Goal: Transaction & Acquisition: Purchase product/service

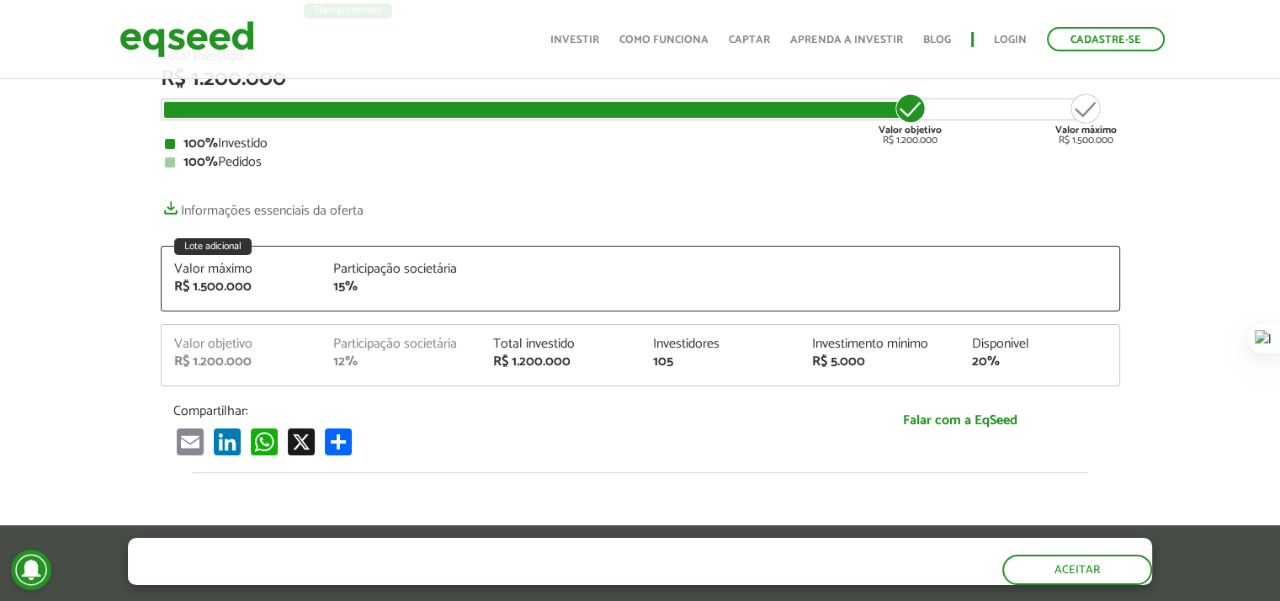
scroll to position [253, 0]
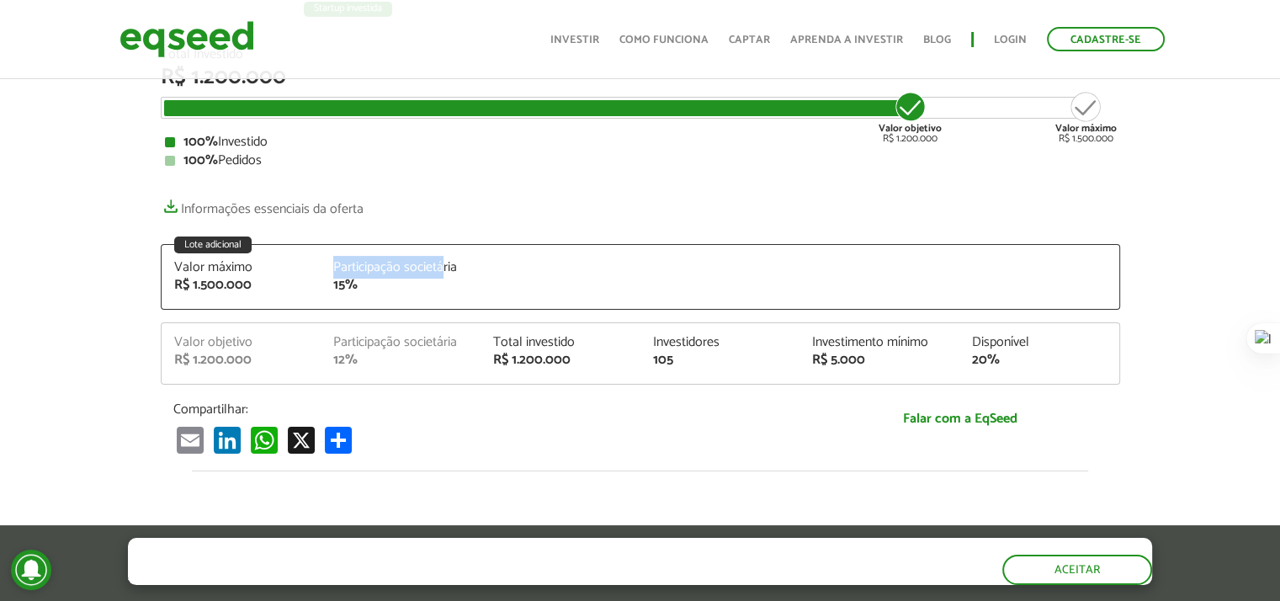
drag, startPoint x: 327, startPoint y: 270, endPoint x: 445, endPoint y: 251, distance: 118.6
click at [445, 251] on div "Lote adicional Valor máximo R$ 1.500.000 Participação societária 15%" at bounding box center [641, 277] width 960 height 66
click at [443, 271] on icon at bounding box center [443, 277] width 12 height 12
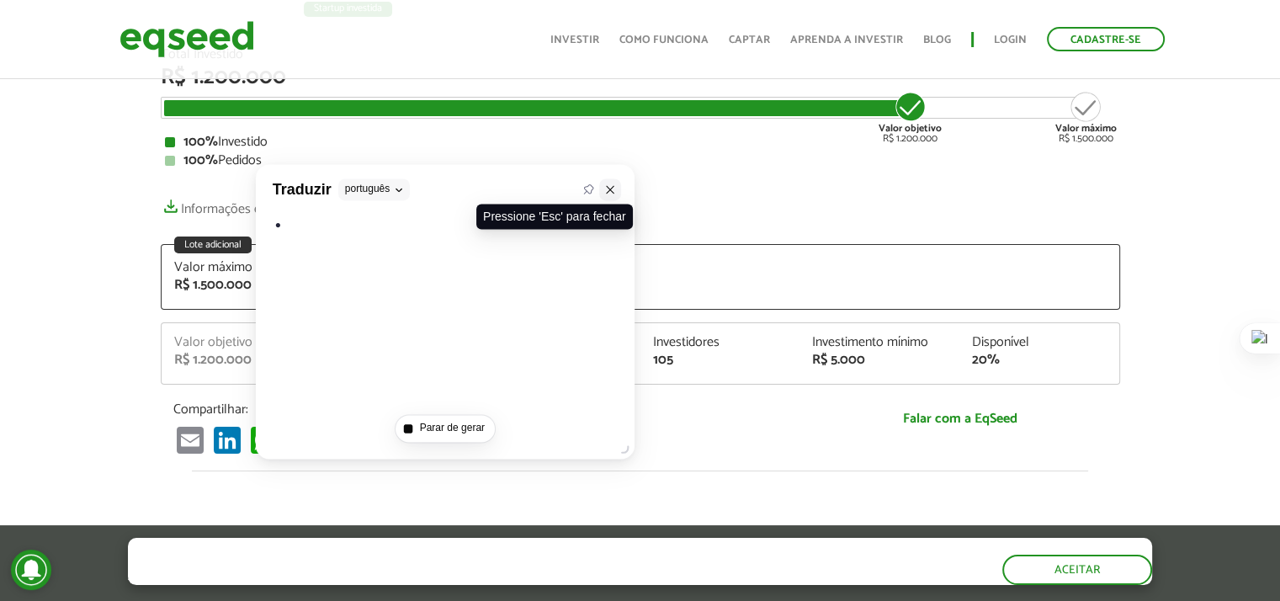
click at [610, 191] on icon at bounding box center [610, 190] width 12 height 12
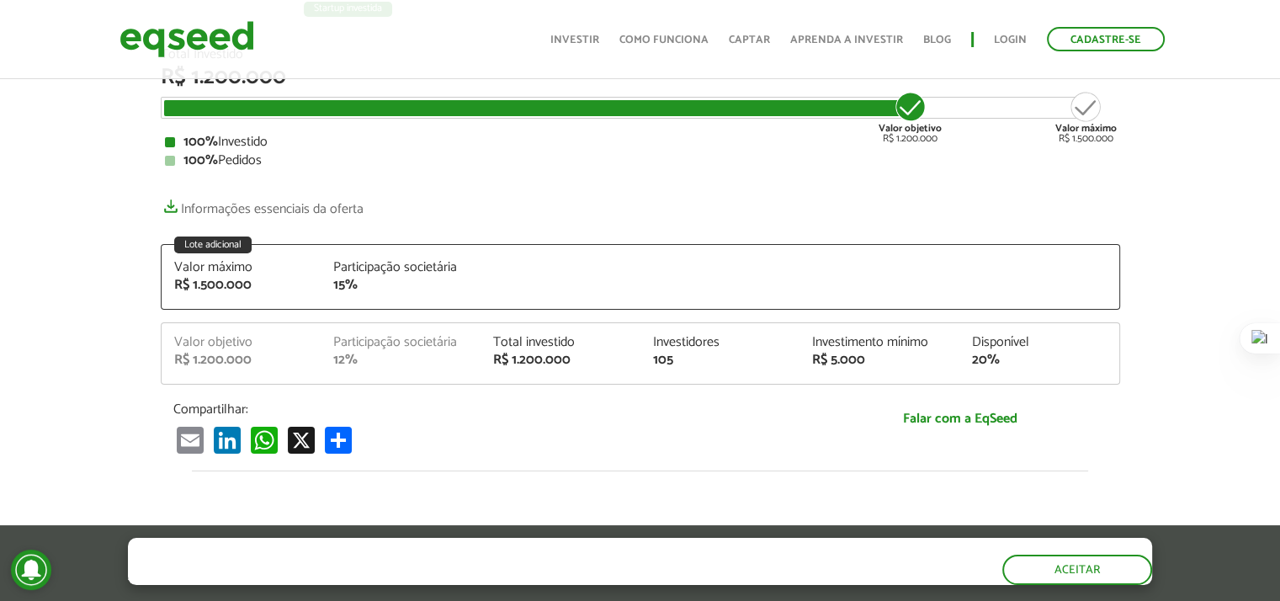
click at [716, 248] on div "Lote adicional Valor máximo R$ 1.500.000 Participação societária 15%" at bounding box center [641, 277] width 960 height 66
drag, startPoint x: 400, startPoint y: 291, endPoint x: 153, endPoint y: 274, distance: 247.3
click at [153, 274] on div "Total Investido R$ 1.200.000 Valor objetivo R$ 1.200.000 Valor máximo R$ 1.500.…" at bounding box center [640, 259] width 985 height 423
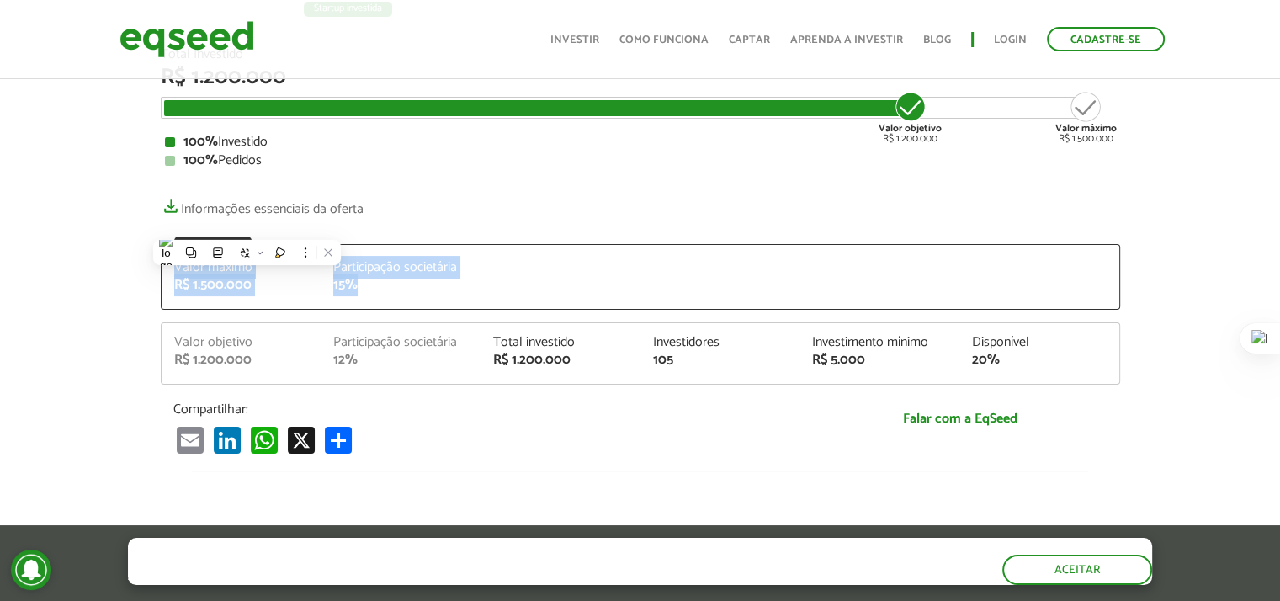
click at [734, 305] on div "Valor máximo R$ 1.500.000 Participação societária 15%" at bounding box center [641, 285] width 958 height 48
